Goal: Find specific page/section: Find specific page/section

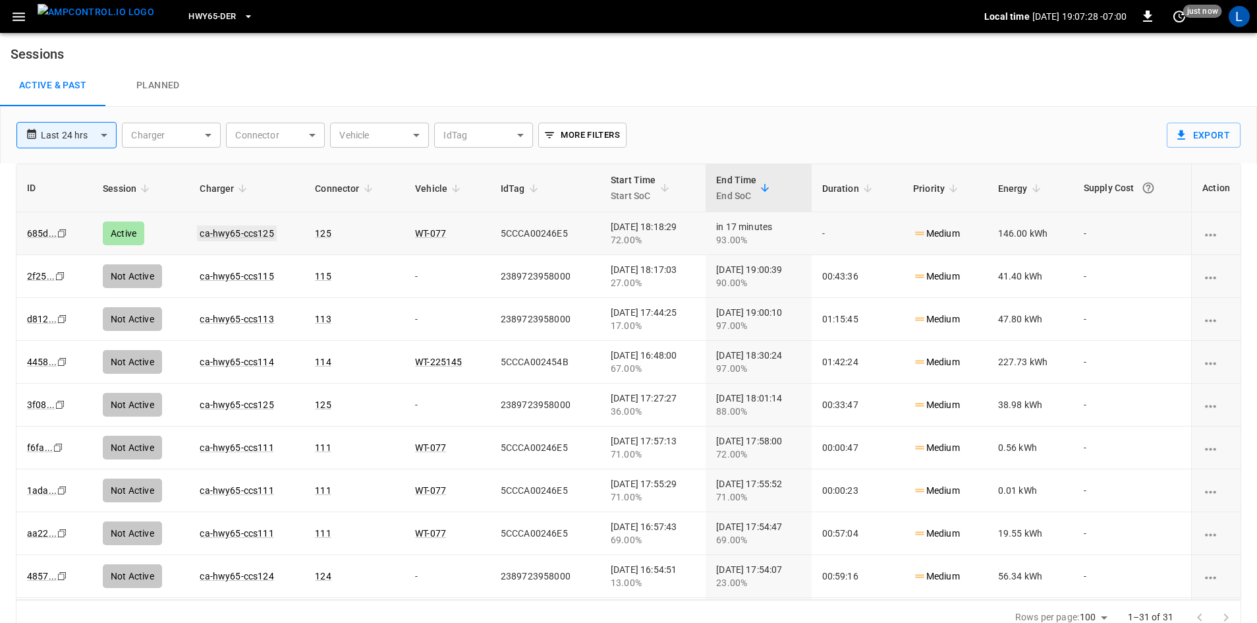
click at [246, 229] on link "ca-hwy65-ccs125" at bounding box center [236, 233] width 79 height 16
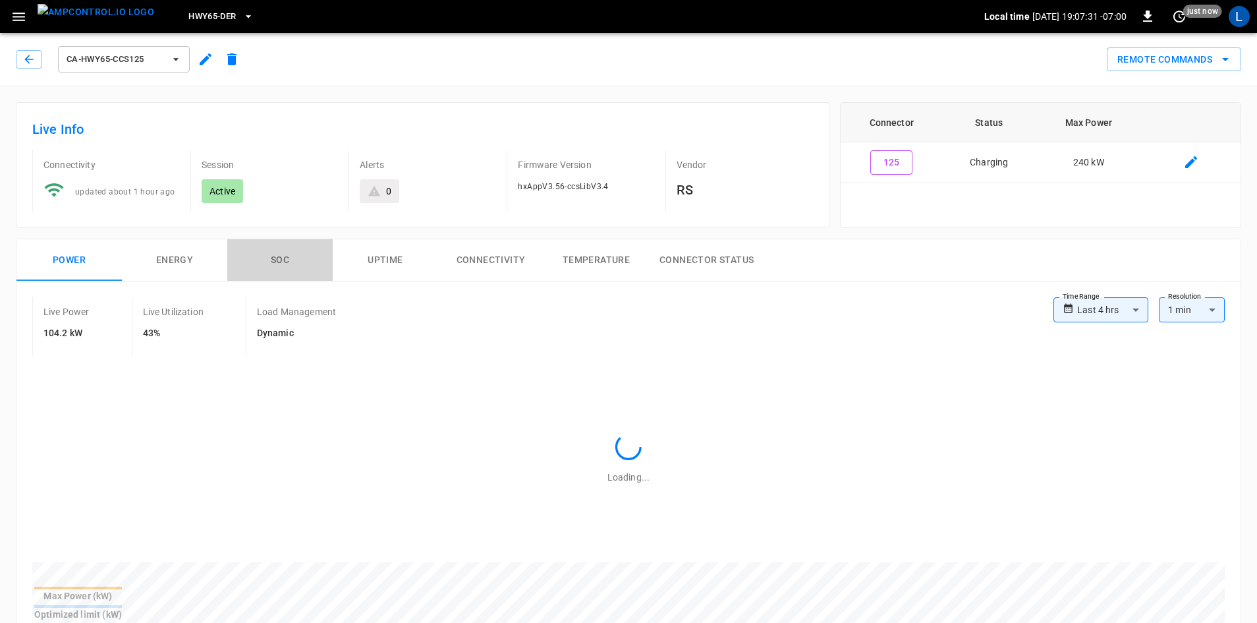
click at [281, 259] on button "SOC" at bounding box center [279, 260] width 105 height 42
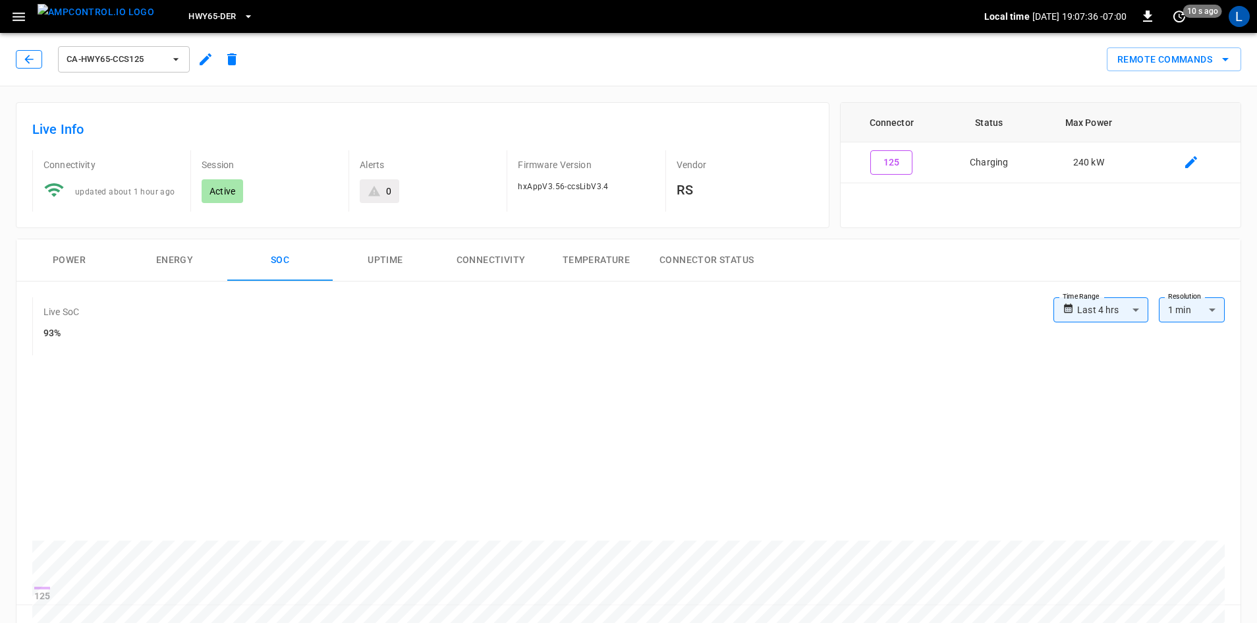
click at [32, 67] on button "button" at bounding box center [29, 59] width 26 height 18
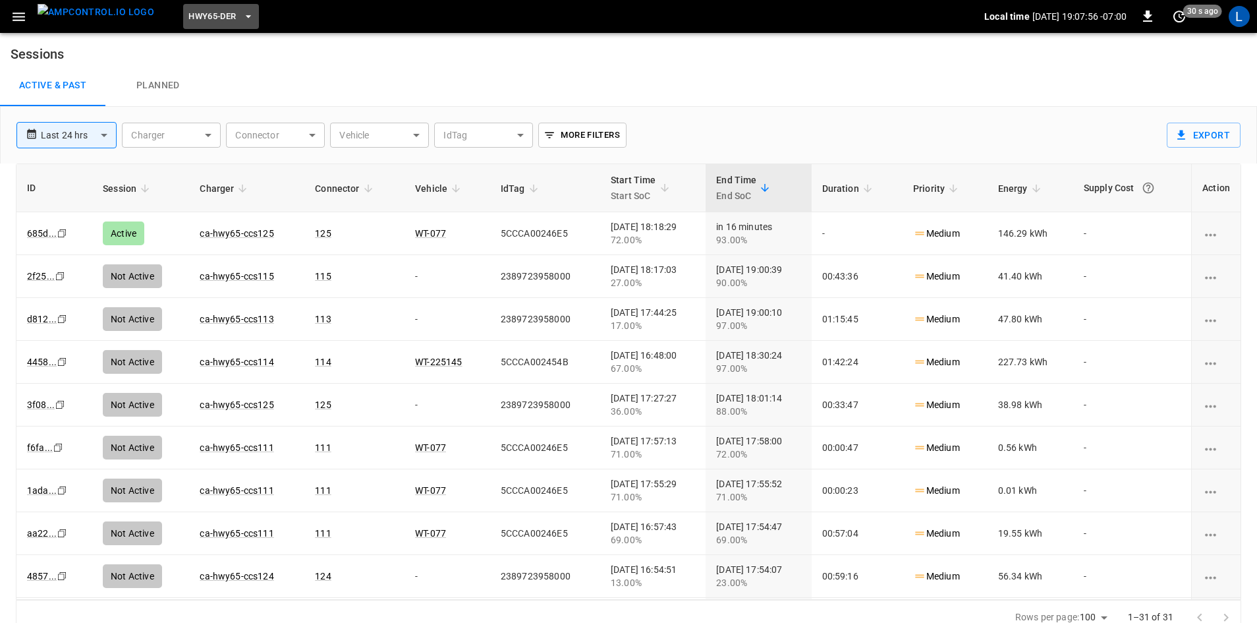
click at [217, 20] on button "HWY65-DER" at bounding box center [220, 17] width 75 height 26
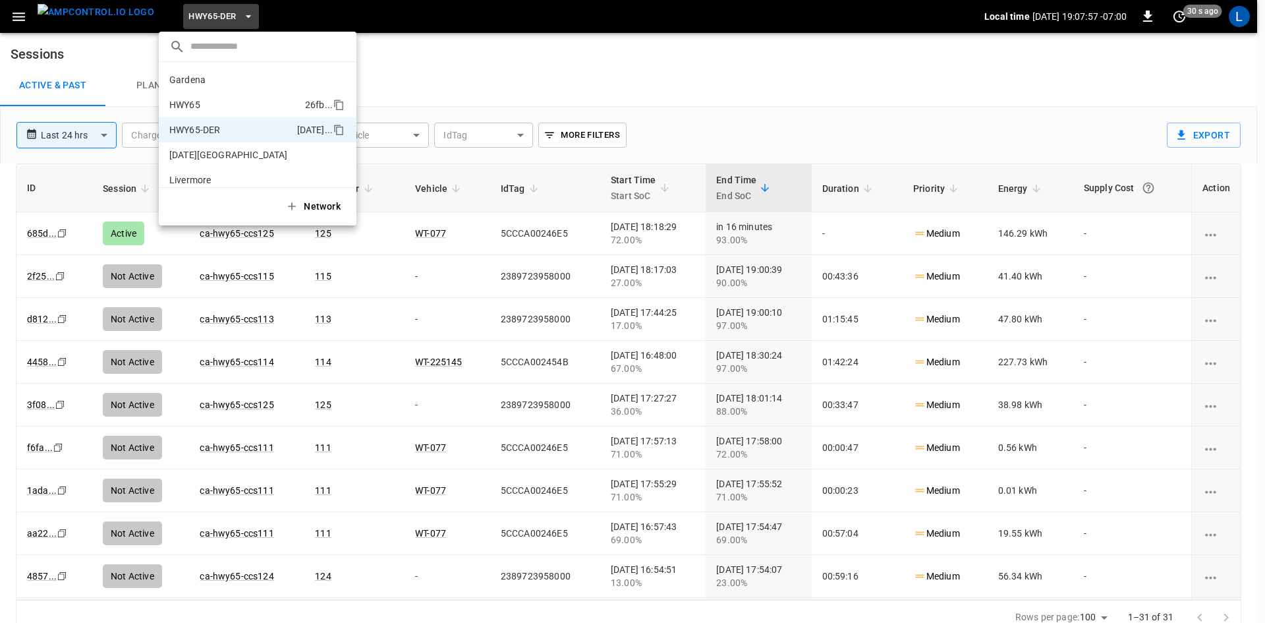
click at [223, 106] on p "HWY65" at bounding box center [234, 104] width 130 height 13
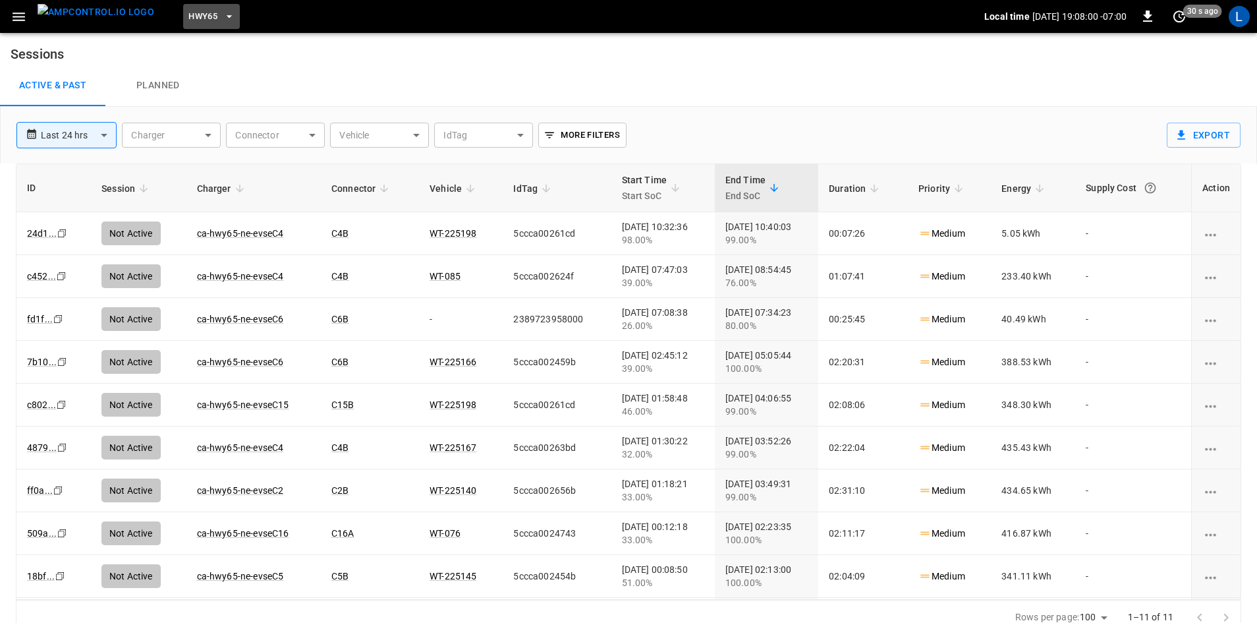
click at [223, 17] on icon "button" at bounding box center [229, 16] width 13 height 13
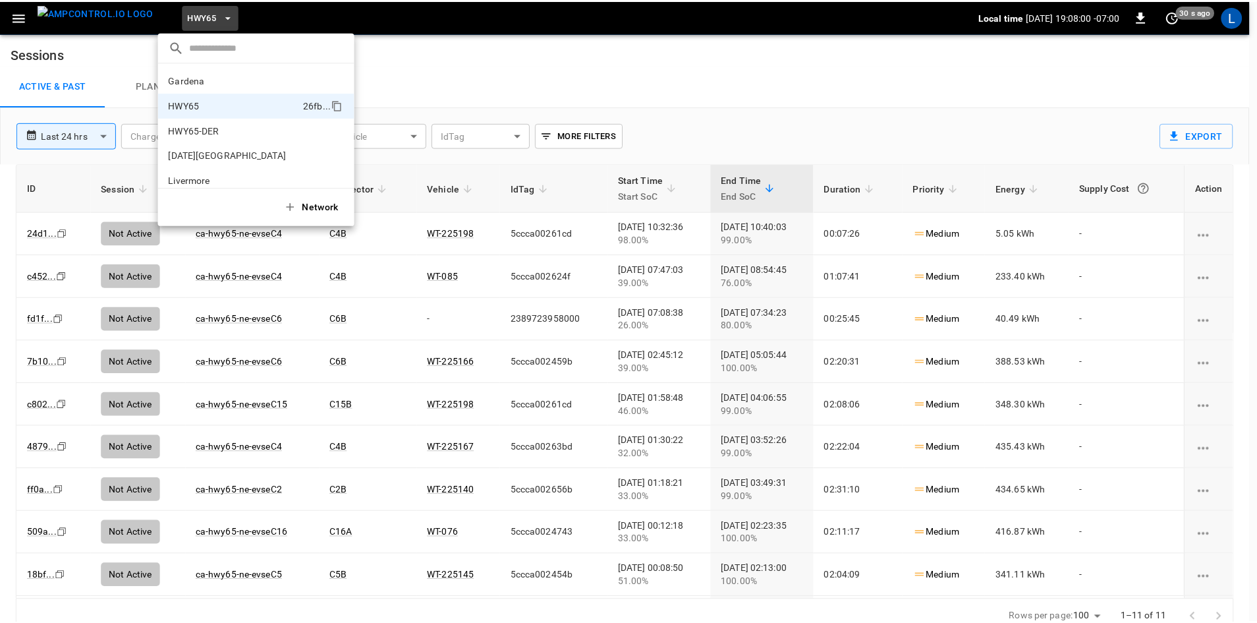
scroll to position [21, 0]
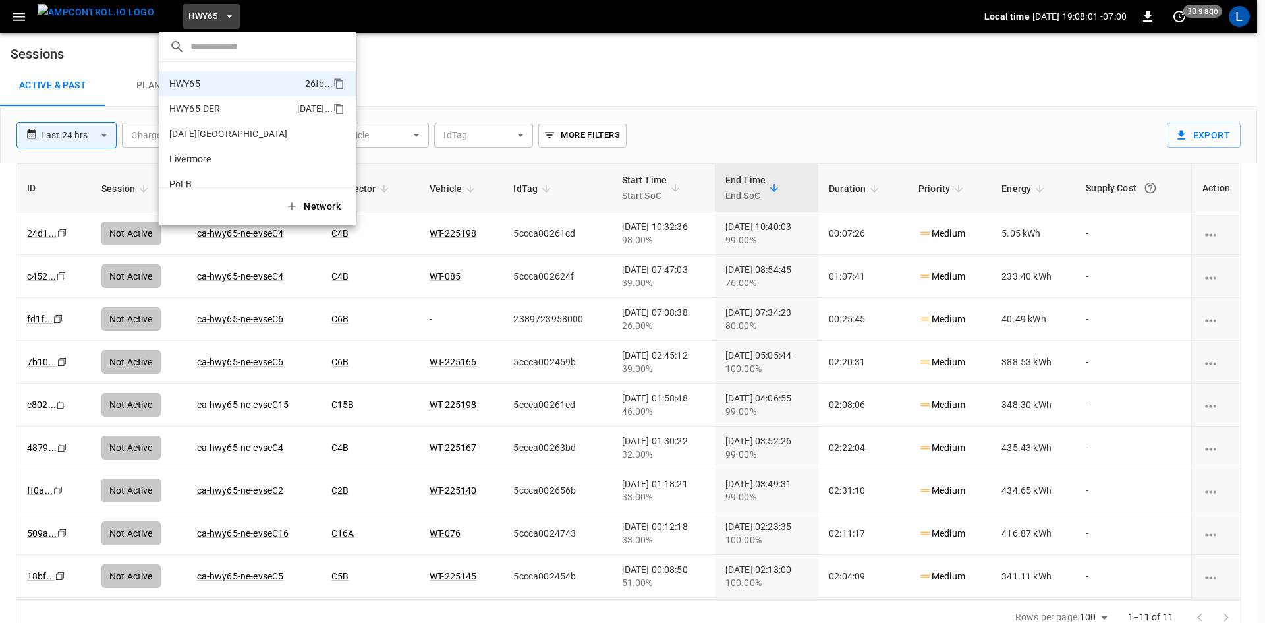
click at [200, 107] on p "HWY65-DER" at bounding box center [230, 108] width 123 height 13
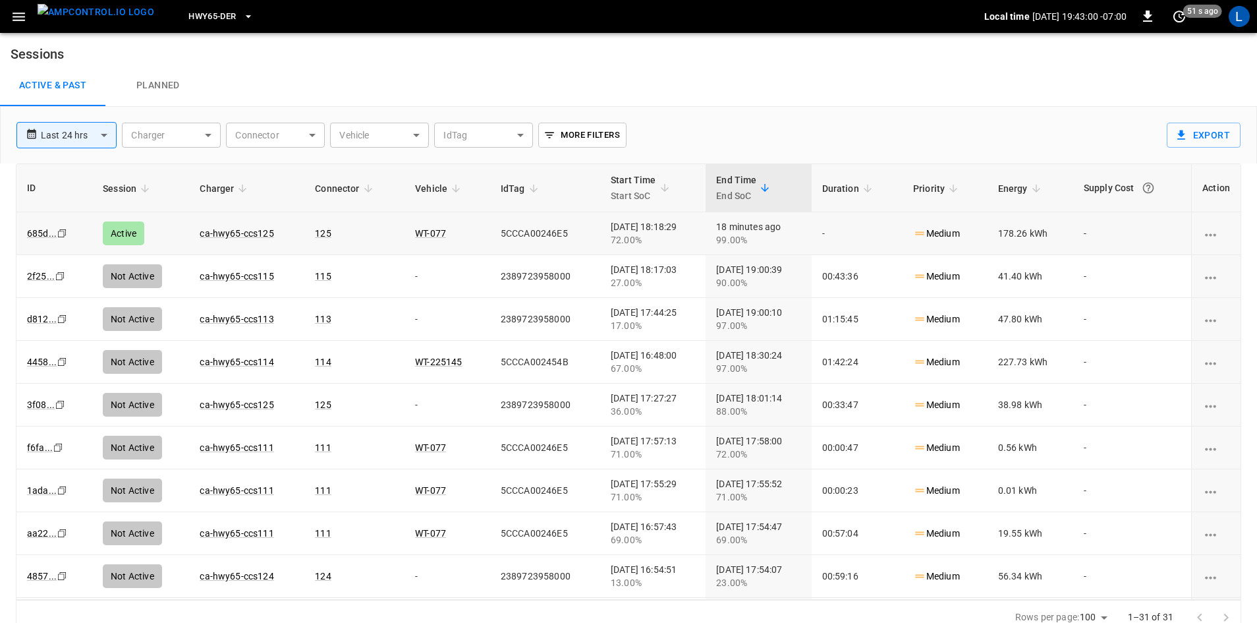
click at [216, 222] on td "ca-hwy65-ccs125" at bounding box center [246, 233] width 115 height 43
click at [217, 236] on link "ca-hwy65-ccs125" at bounding box center [236, 233] width 79 height 16
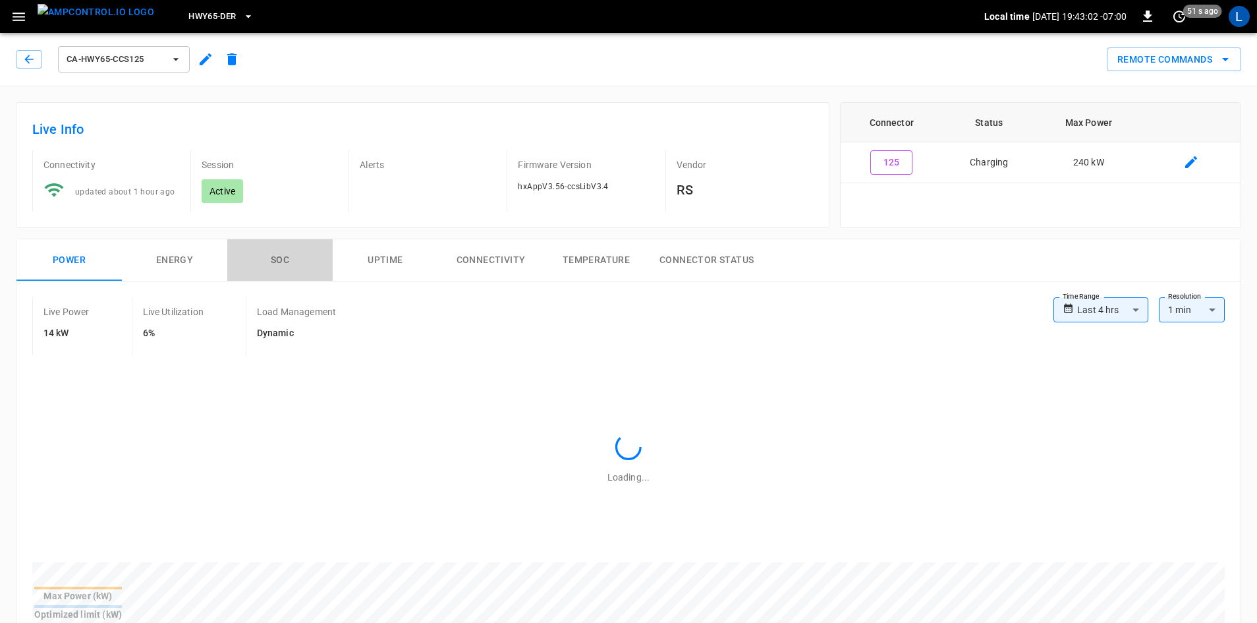
click at [293, 253] on button "SOC" at bounding box center [279, 260] width 105 height 42
